Goal: Information Seeking & Learning: Learn about a topic

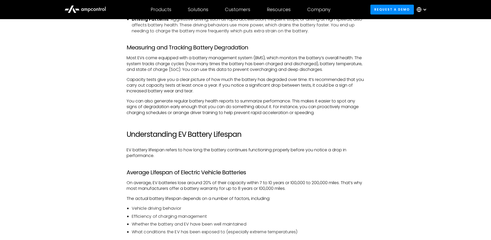
scroll to position [667, 0]
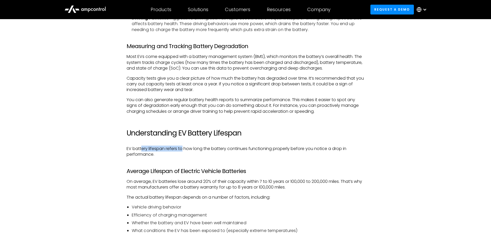
drag, startPoint x: 142, startPoint y: 150, endPoint x: 183, endPoint y: 145, distance: 41.2
click at [183, 145] on div "There’s an old saying – what gets measured, gets managed. The same applies to E…" at bounding box center [246, 143] width 238 height 891
drag, startPoint x: 183, startPoint y: 145, endPoint x: 206, endPoint y: 150, distance: 24.1
click at [206, 150] on p "EV battery lifespan refers to how long the battery continues functioning proper…" at bounding box center [246, 152] width 238 height 12
drag, startPoint x: 156, startPoint y: 171, endPoint x: 201, endPoint y: 171, distance: 45.3
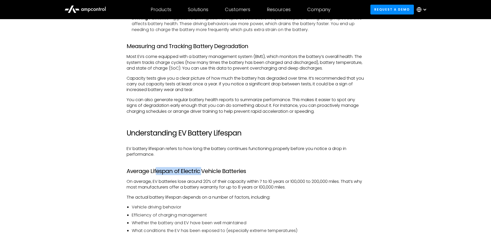
click at [201, 171] on h3 "Average Lifespan of Electric Vehicle Batteries" at bounding box center [246, 171] width 238 height 7
drag, startPoint x: 201, startPoint y: 171, endPoint x: 250, endPoint y: 182, distance: 49.5
click at [250, 182] on p "On average, EV batteries lose around 20% of their capacity within 7 to 10 years…" at bounding box center [246, 185] width 238 height 12
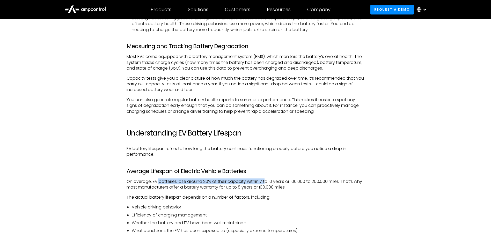
drag, startPoint x: 157, startPoint y: 183, endPoint x: 266, endPoint y: 175, distance: 110.0
click at [266, 175] on div "There’s an old saying – what gets measured, gets managed. The same applies to E…" at bounding box center [246, 143] width 238 height 891
drag, startPoint x: 266, startPoint y: 175, endPoint x: 212, endPoint y: 198, distance: 58.9
click at [212, 198] on p "The actual battery lifespan depends on a number of factors, including:" at bounding box center [246, 198] width 238 height 6
drag, startPoint x: 246, startPoint y: 181, endPoint x: 290, endPoint y: 180, distance: 43.8
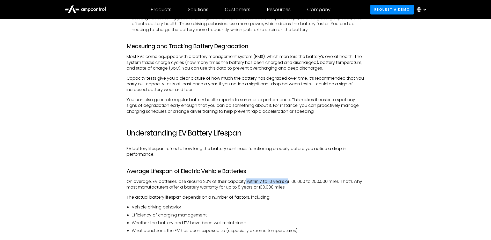
click at [290, 180] on p "On average, EV batteries lose around 20% of their capacity within 7 to 10 years…" at bounding box center [246, 185] width 238 height 12
drag, startPoint x: 290, startPoint y: 180, endPoint x: 338, endPoint y: 183, distance: 48.3
click at [338, 183] on p "On average, EV batteries lose around 20% of their capacity within 7 to 10 years…" at bounding box center [246, 185] width 238 height 12
drag, startPoint x: 158, startPoint y: 188, endPoint x: 242, endPoint y: 189, distance: 83.6
click at [242, 189] on p "On average, EV batteries lose around 20% of their capacity within 7 to 10 years…" at bounding box center [246, 185] width 238 height 12
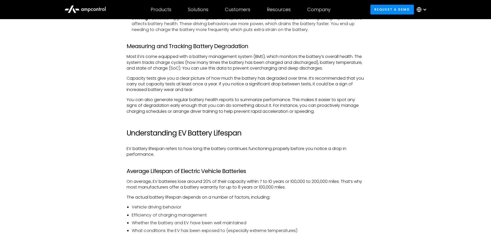
drag, startPoint x: 242, startPoint y: 189, endPoint x: 196, endPoint y: 203, distance: 47.7
click at [196, 203] on div "There’s an old saying – what gets measured, gets managed. The same applies to E…" at bounding box center [246, 143] width 238 height 891
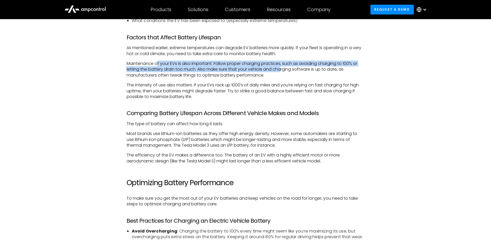
drag, startPoint x: 158, startPoint y: 62, endPoint x: 282, endPoint y: 71, distance: 124.6
click at [282, 71] on p "Maintenance of your EVs is also important. Follow proper charging practices, su…" at bounding box center [246, 69] width 238 height 17
click at [170, 69] on p "Maintenance of your EVs is also important. Follow proper charging practices, su…" at bounding box center [246, 69] width 238 height 17
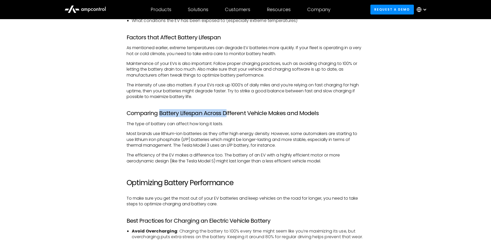
drag, startPoint x: 159, startPoint y: 112, endPoint x: 223, endPoint y: 115, distance: 63.2
click at [223, 115] on h3 "Comparing Battery Lifespan Across Different Vehicle Makes and Models" at bounding box center [246, 113] width 238 height 7
drag, startPoint x: 223, startPoint y: 115, endPoint x: 266, endPoint y: 113, distance: 43.5
click at [266, 113] on h3 "Comparing Battery Lifespan Across Different Vehicle Makes and Models" at bounding box center [246, 113] width 238 height 7
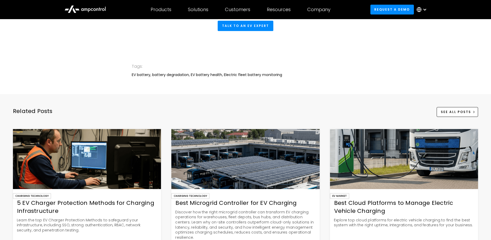
scroll to position [1265, 0]
